Goal: Check status: Check status

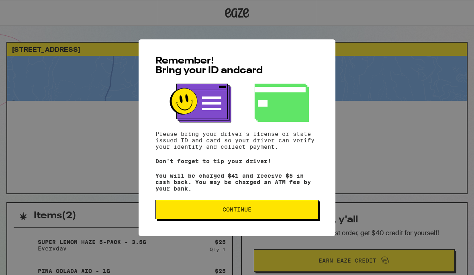
click at [203, 211] on span "Continue" at bounding box center [236, 209] width 149 height 6
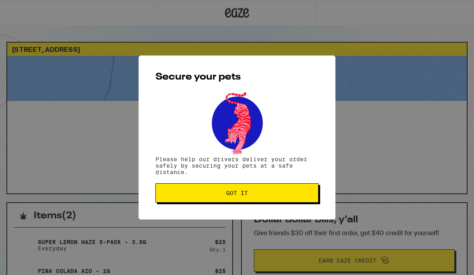
click at [189, 198] on button "Got it" at bounding box center [236, 192] width 163 height 19
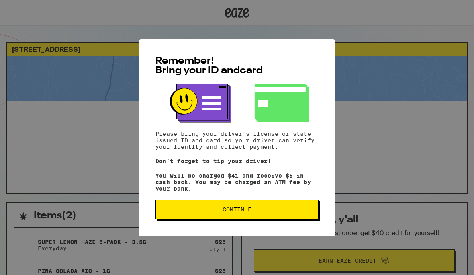
click at [220, 217] on button "Continue" at bounding box center [236, 209] width 163 height 19
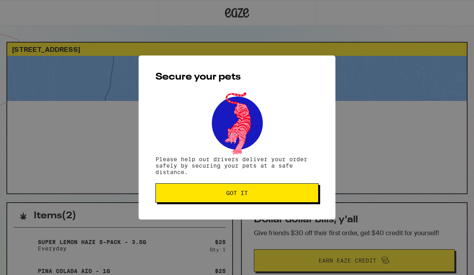
click at [215, 194] on span "Got it" at bounding box center [236, 193] width 149 height 6
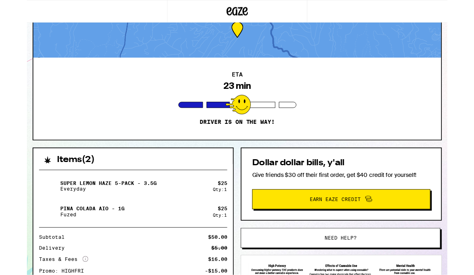
scroll to position [37, 0]
